Goal: Transaction & Acquisition: Subscribe to service/newsletter

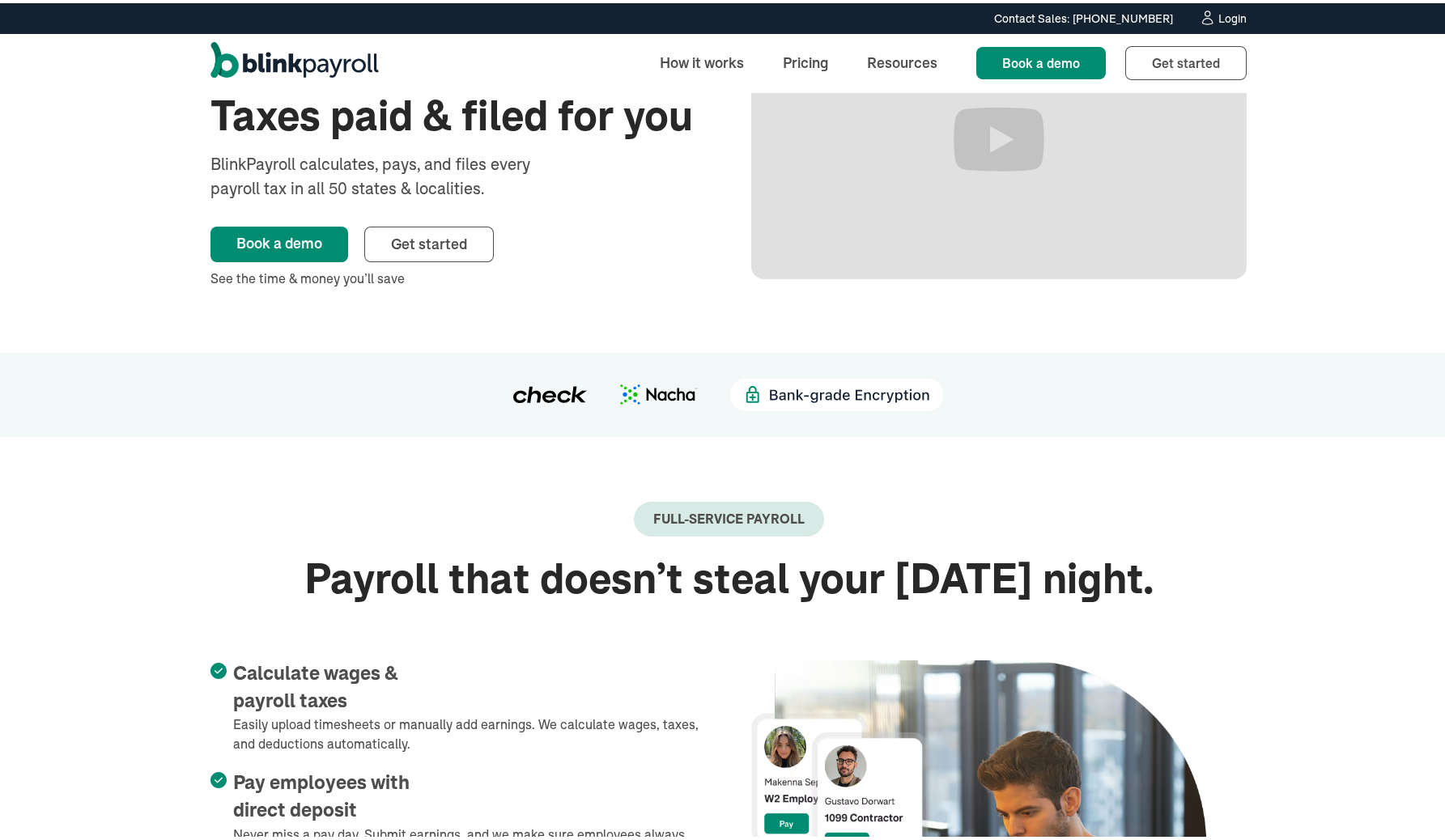
scroll to position [306, 0]
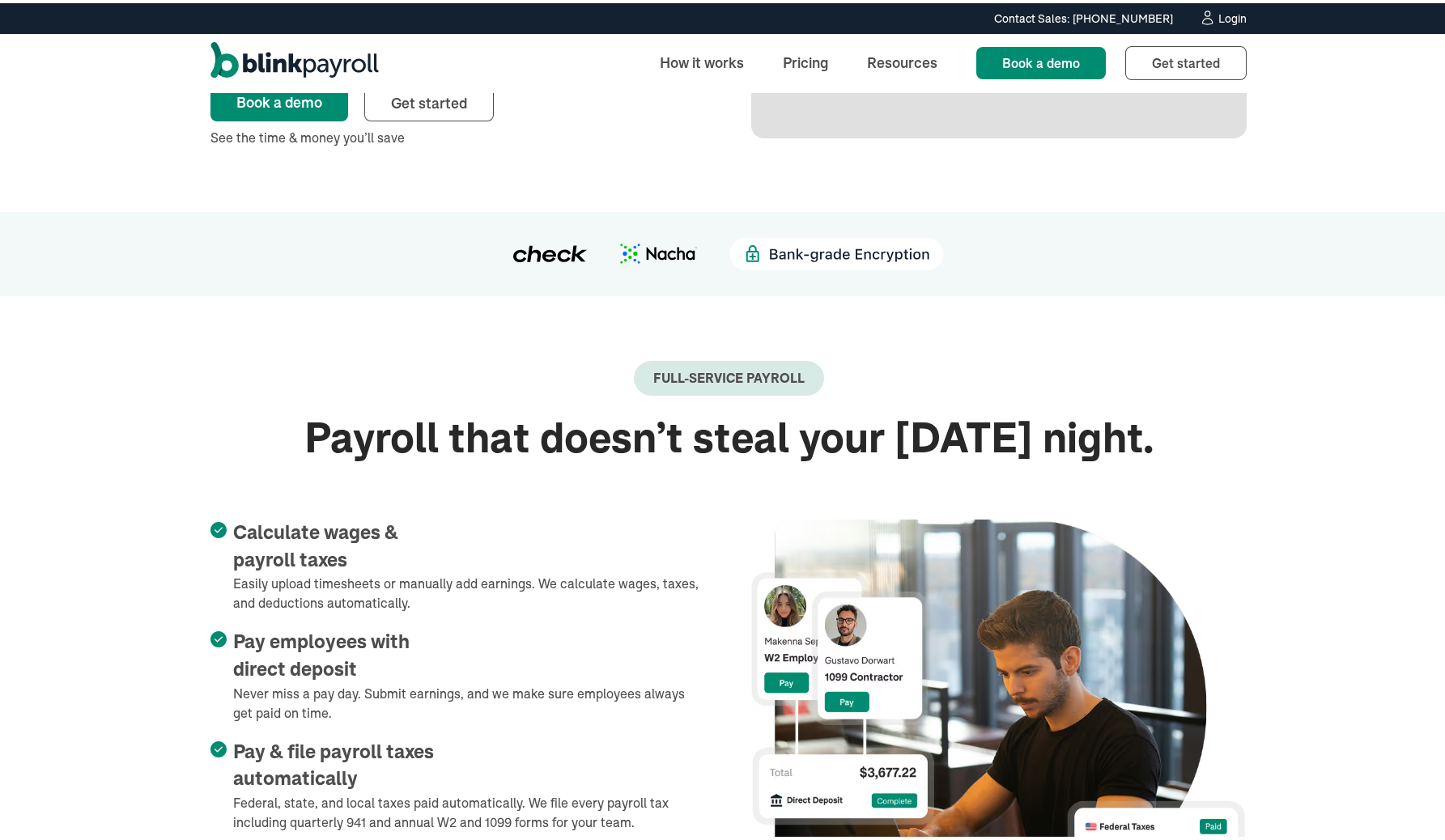
click at [673, 253] on img at bounding box center [659, 251] width 77 height 20
click at [748, 253] on img at bounding box center [837, 251] width 214 height 33
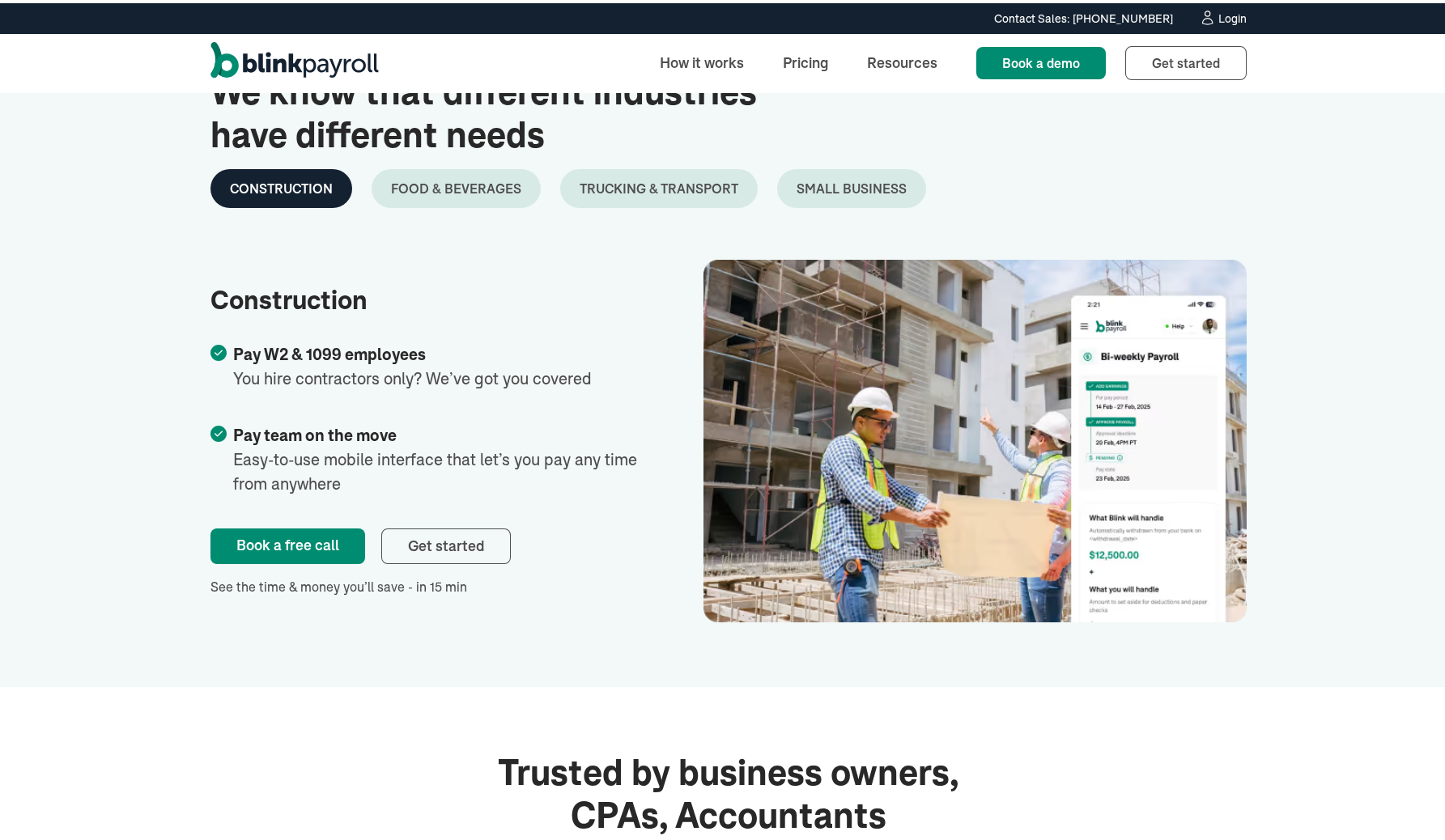
scroll to position [2778, 0]
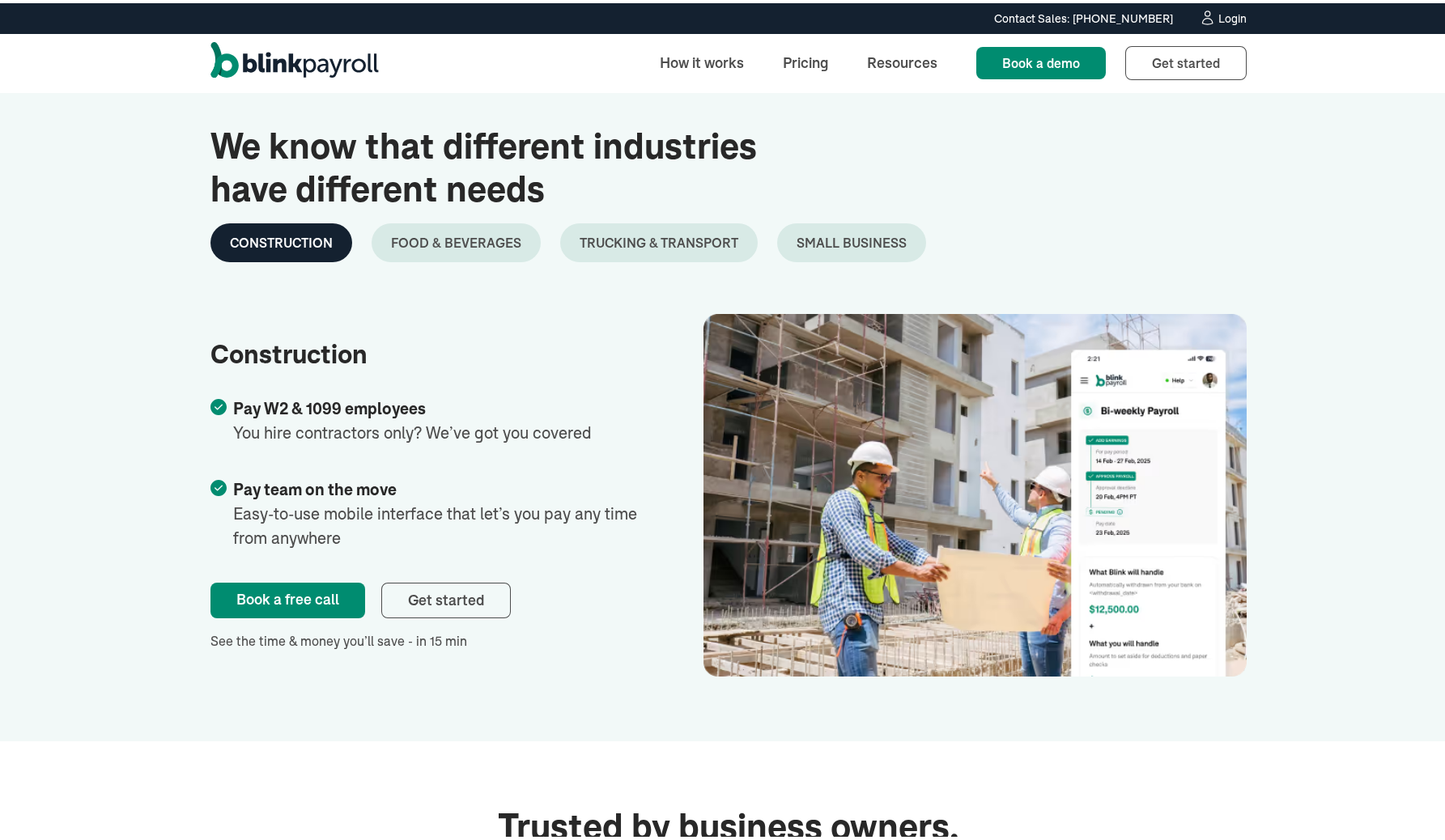
click at [494, 220] on link "Food & Beverages" at bounding box center [456, 239] width 170 height 39
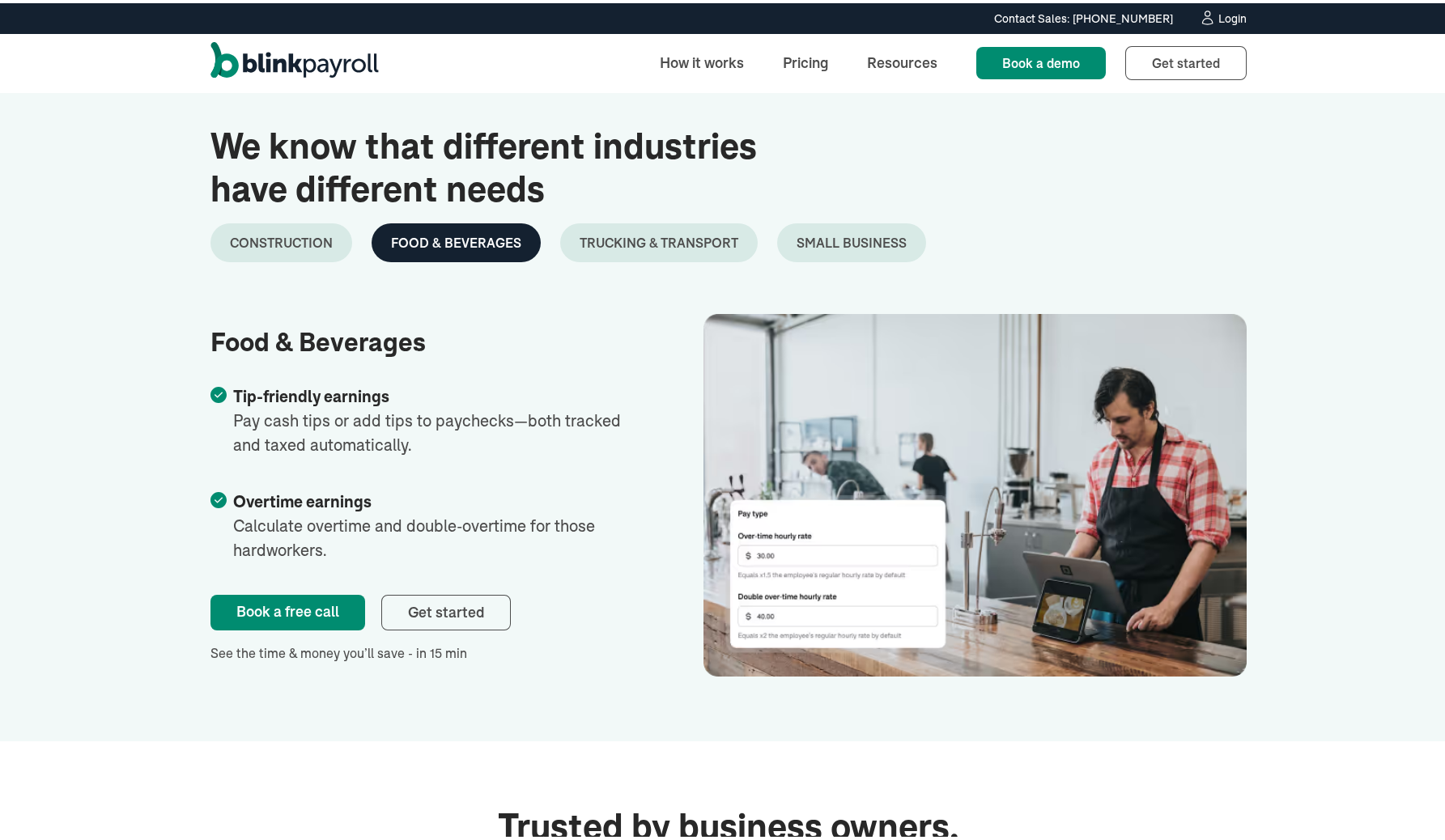
click at [600, 234] on div "Trucking & Transport" at bounding box center [660, 239] width 159 height 19
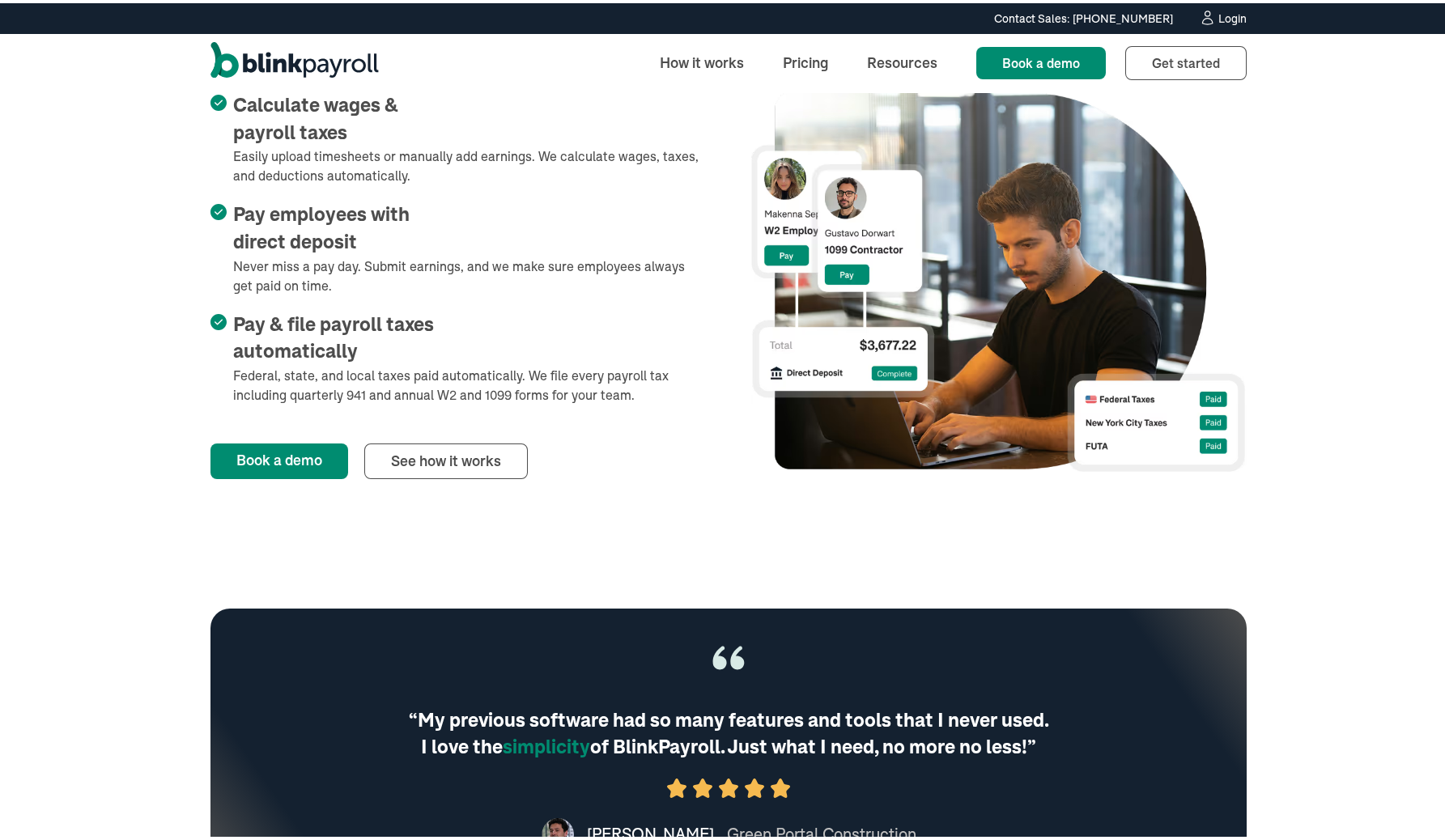
scroll to position [509, 0]
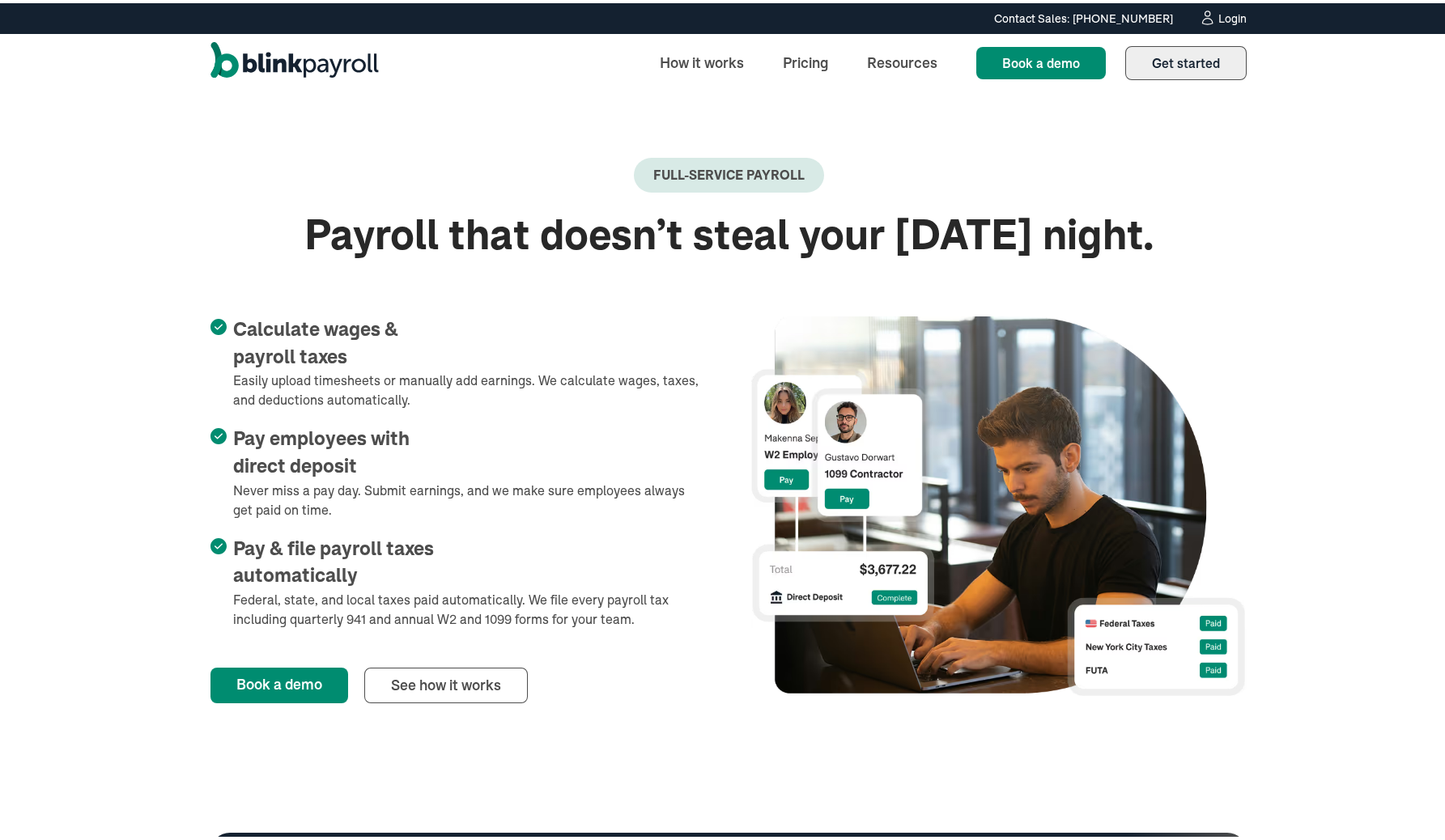
click at [1162, 59] on span "Get started" at bounding box center [1186, 60] width 68 height 16
